Goal: Check status: Check status

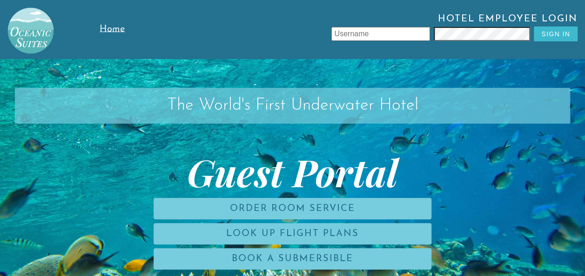
click at [400, 36] on input "text" at bounding box center [380, 34] width 99 height 14
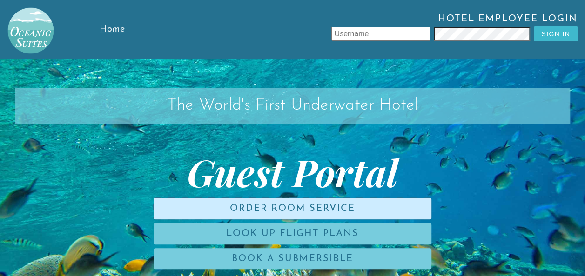
click at [319, 208] on link "Order Room Service" at bounding box center [293, 208] width 278 height 21
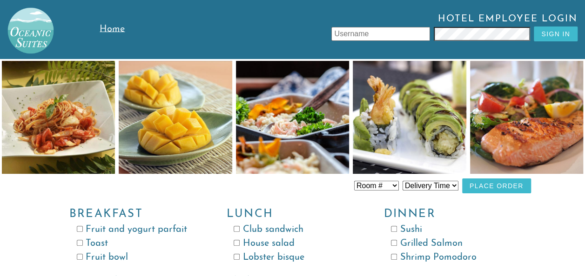
click at [121, 31] on span "Home" at bounding box center [112, 29] width 25 height 9
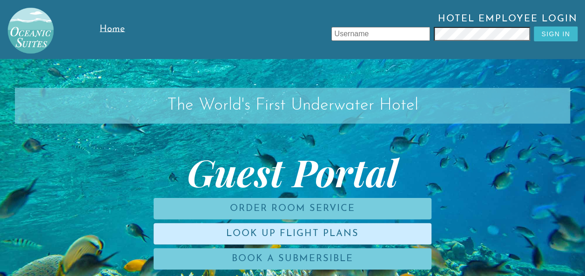
click at [283, 234] on link "Look Up Flight Plans" at bounding box center [293, 233] width 278 height 21
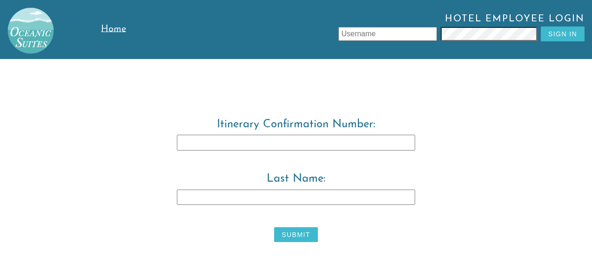
click at [270, 145] on input "Itinerary Confirmation Number:" at bounding box center [296, 143] width 238 height 16
click at [271, 200] on input "Last Name:" at bounding box center [296, 198] width 238 height 16
click at [268, 147] on input "Itinerary Confirmation Number:" at bounding box center [296, 143] width 238 height 16
click at [395, 32] on input "text" at bounding box center [387, 34] width 99 height 14
click at [413, 38] on input "text" at bounding box center [387, 34] width 99 height 14
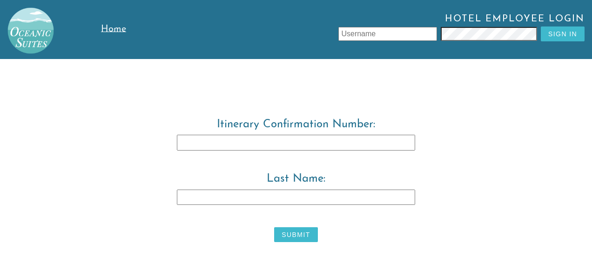
click at [118, 29] on span "Home" at bounding box center [113, 29] width 25 height 9
